Goal: Navigation & Orientation: Locate item on page

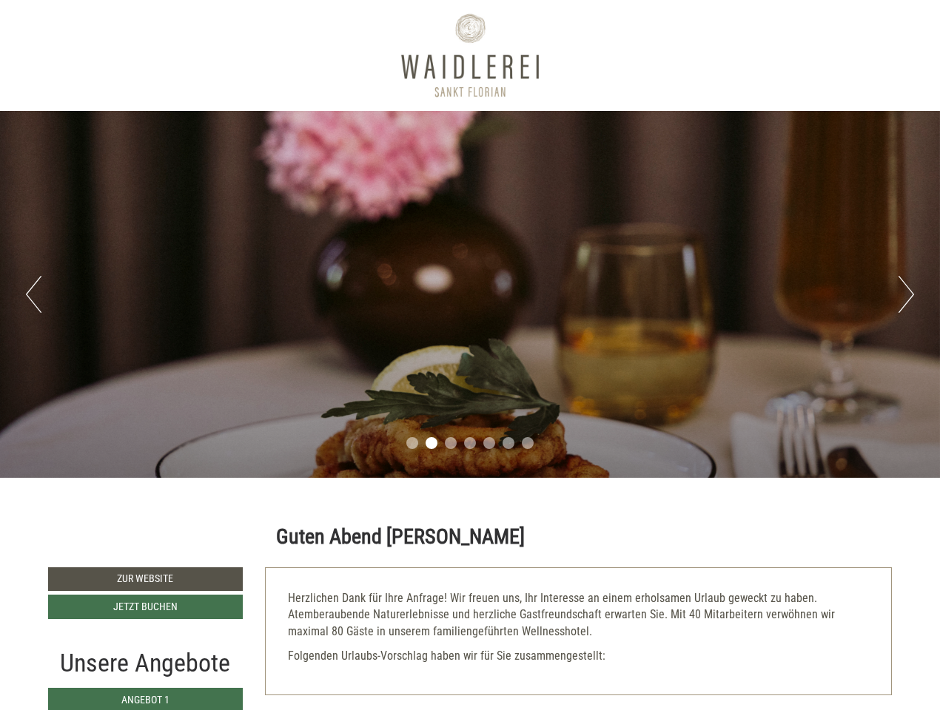
click at [470, 355] on div "Previous Next 1 2 3 4 5 6 7" at bounding box center [470, 294] width 940 height 367
click at [33, 294] on button "Previous" at bounding box center [34, 294] width 16 height 37
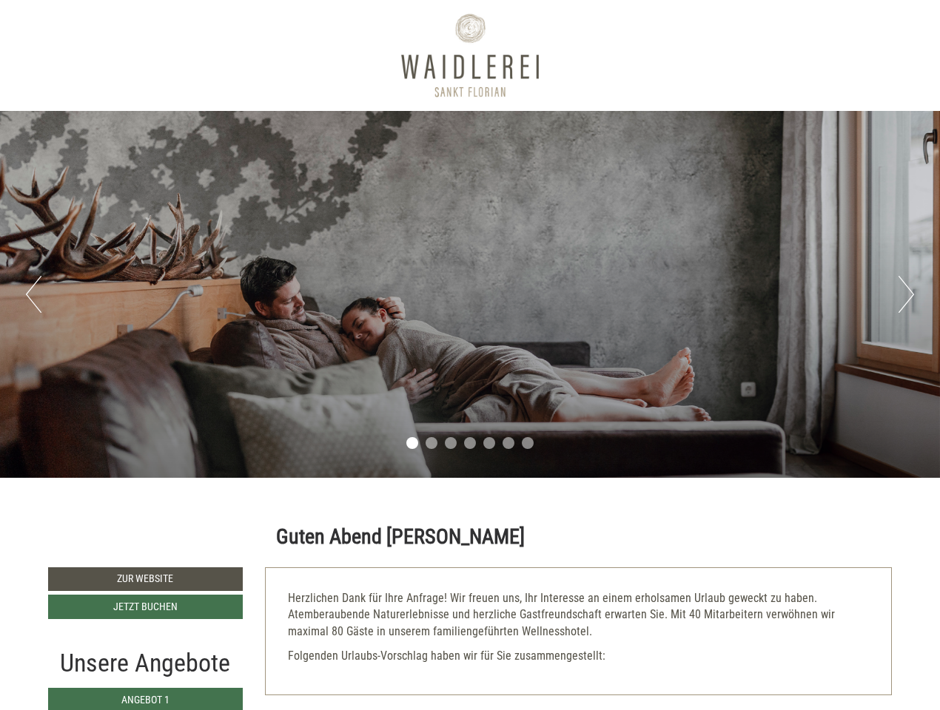
click at [470, 294] on div "Previous Next 1 2 3 4 5 6 7" at bounding box center [470, 294] width 940 height 367
click at [906, 294] on button "Next" at bounding box center [906, 294] width 16 height 37
click at [412, 443] on li "1" at bounding box center [412, 443] width 12 height 12
click at [431, 443] on li "2" at bounding box center [431, 443] width 12 height 12
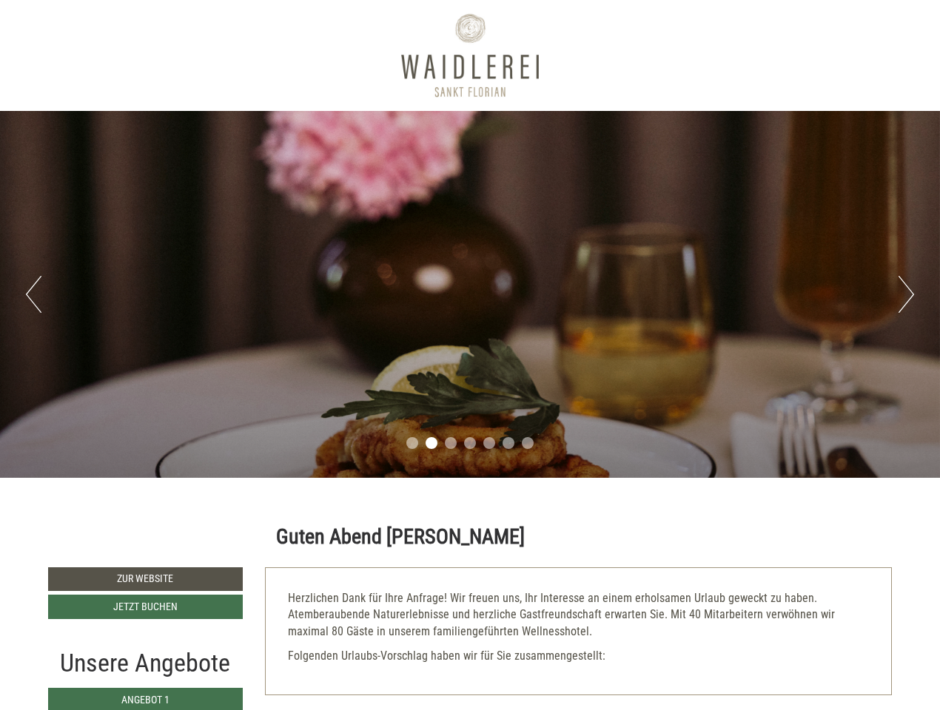
click at [451, 443] on li "3" at bounding box center [451, 443] width 12 height 12
click at [470, 443] on li "4" at bounding box center [470, 443] width 12 height 12
click at [489, 443] on li "5" at bounding box center [489, 443] width 12 height 12
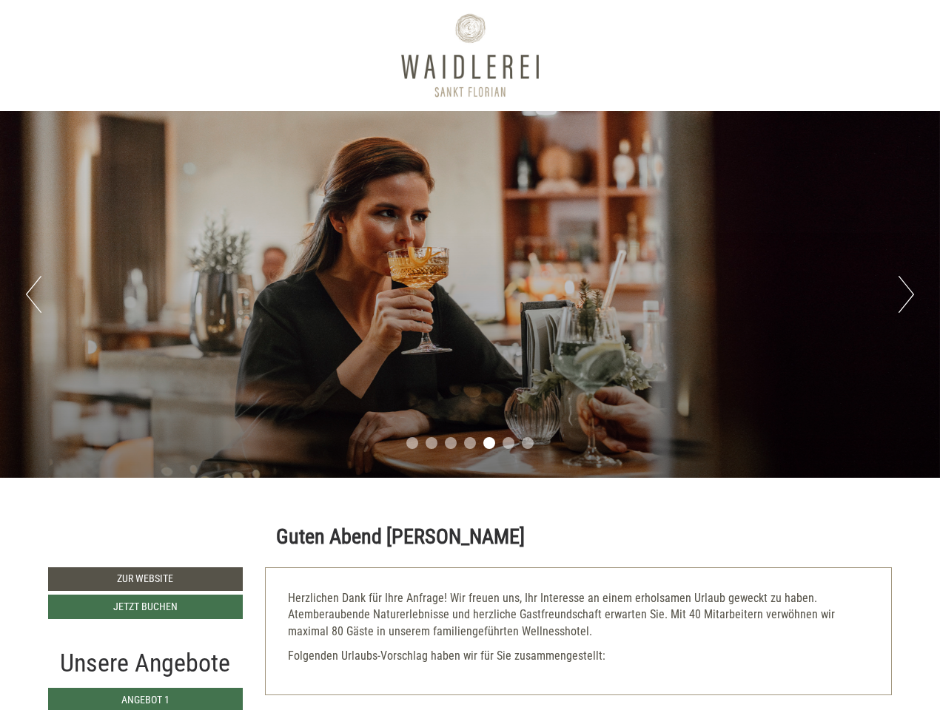
click at [508, 443] on li "6" at bounding box center [508, 443] width 12 height 12
